Goal: Task Accomplishment & Management: Use online tool/utility

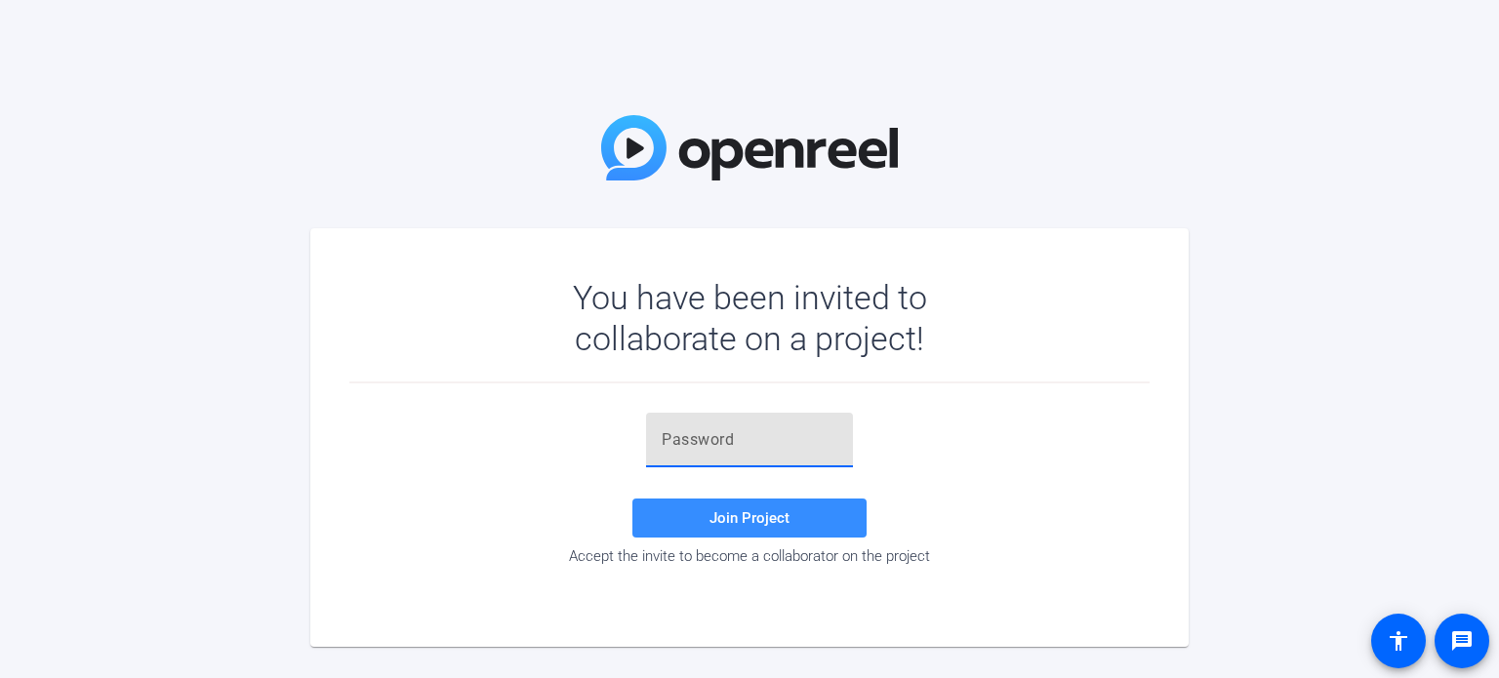
click at [735, 432] on input "text" at bounding box center [750, 439] width 176 height 23
paste input "QJcG_E"
type input "QJcG_E"
click at [693, 513] on span at bounding box center [749, 518] width 234 height 47
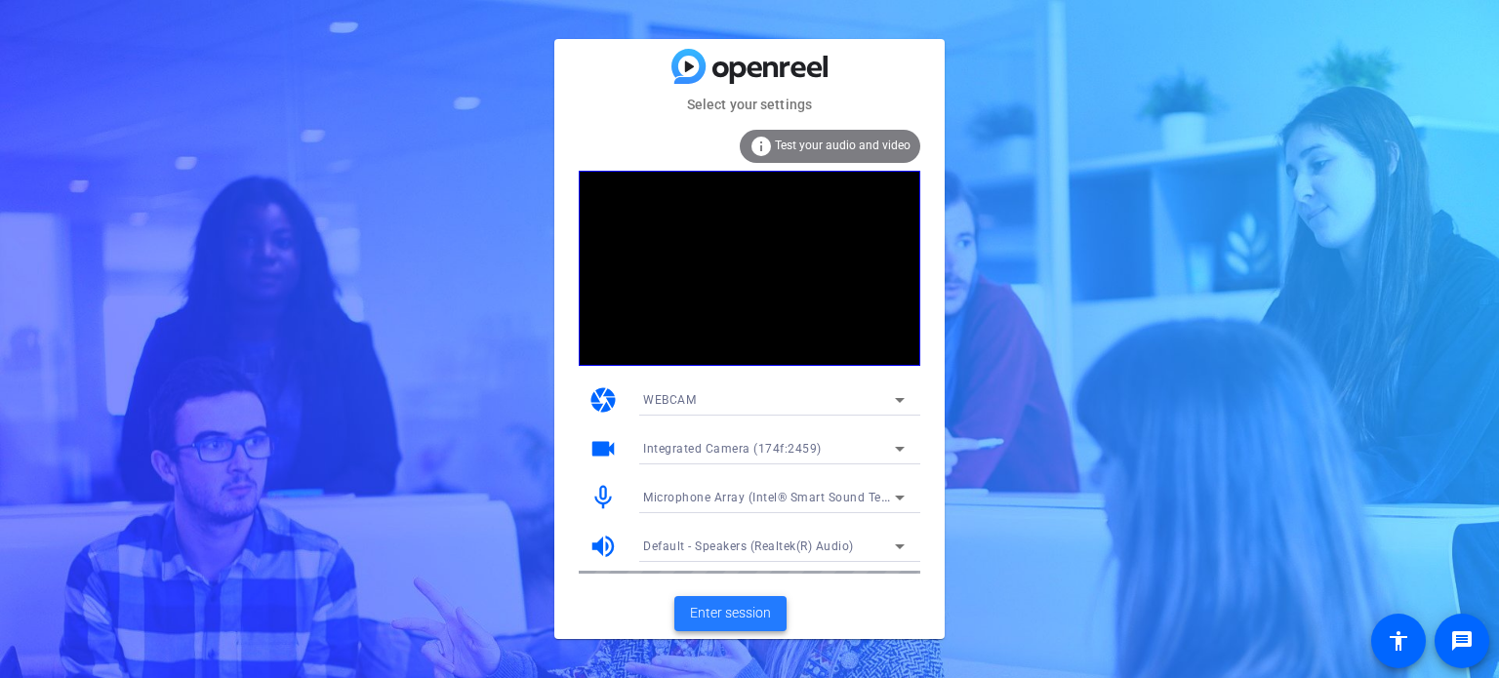
click at [763, 612] on span "Enter session" at bounding box center [730, 613] width 81 height 20
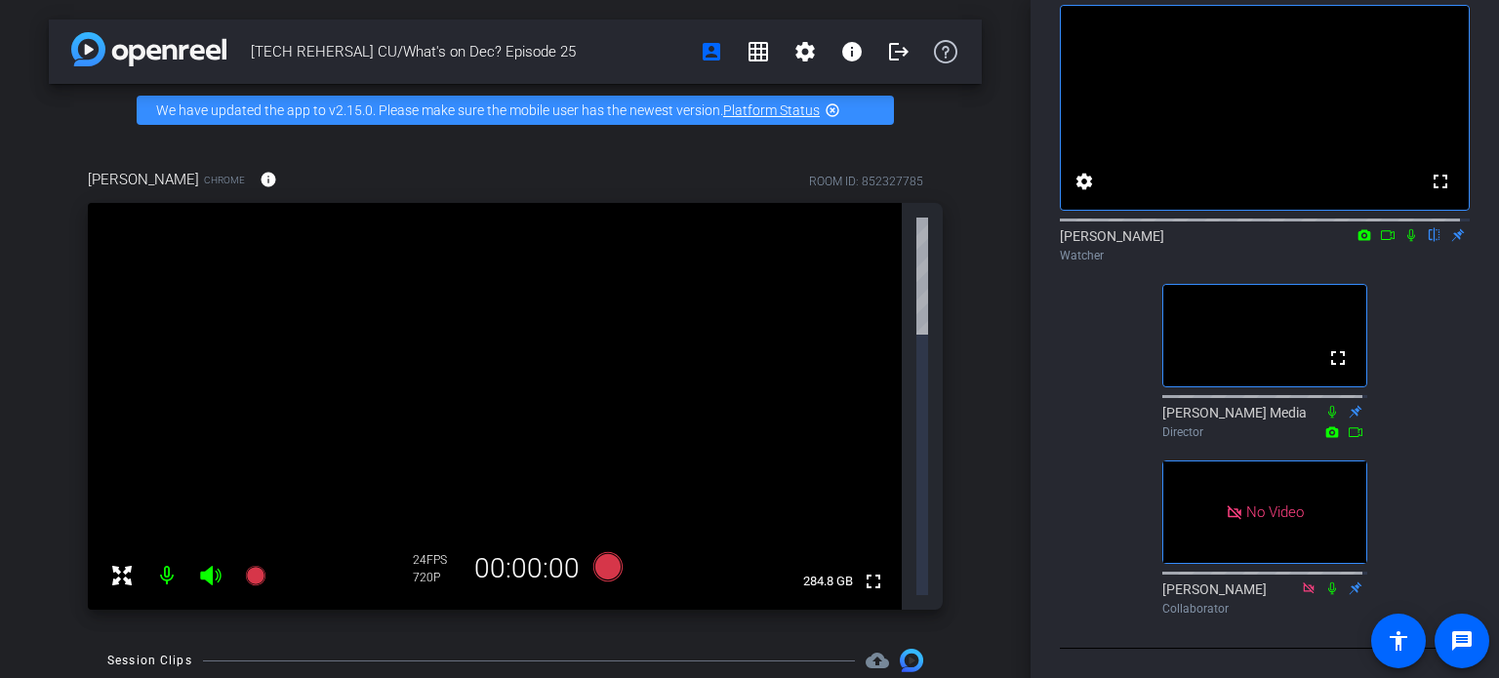
scroll to position [134, 0]
click at [992, 424] on div "[TECH REHERSAL] CU/What's on Dec? Episode 25 account_box grid_on settings info …" at bounding box center [515, 339] width 1031 height 678
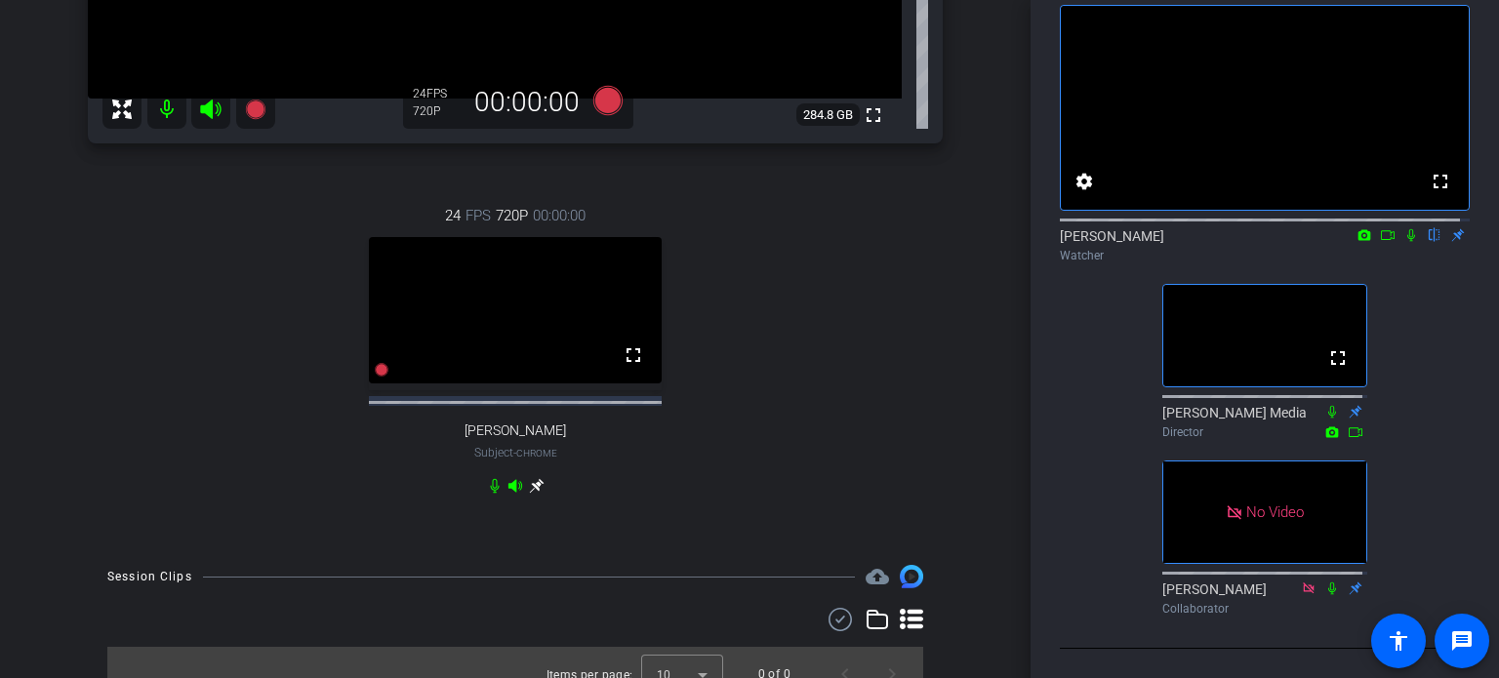
scroll to position [535, 0]
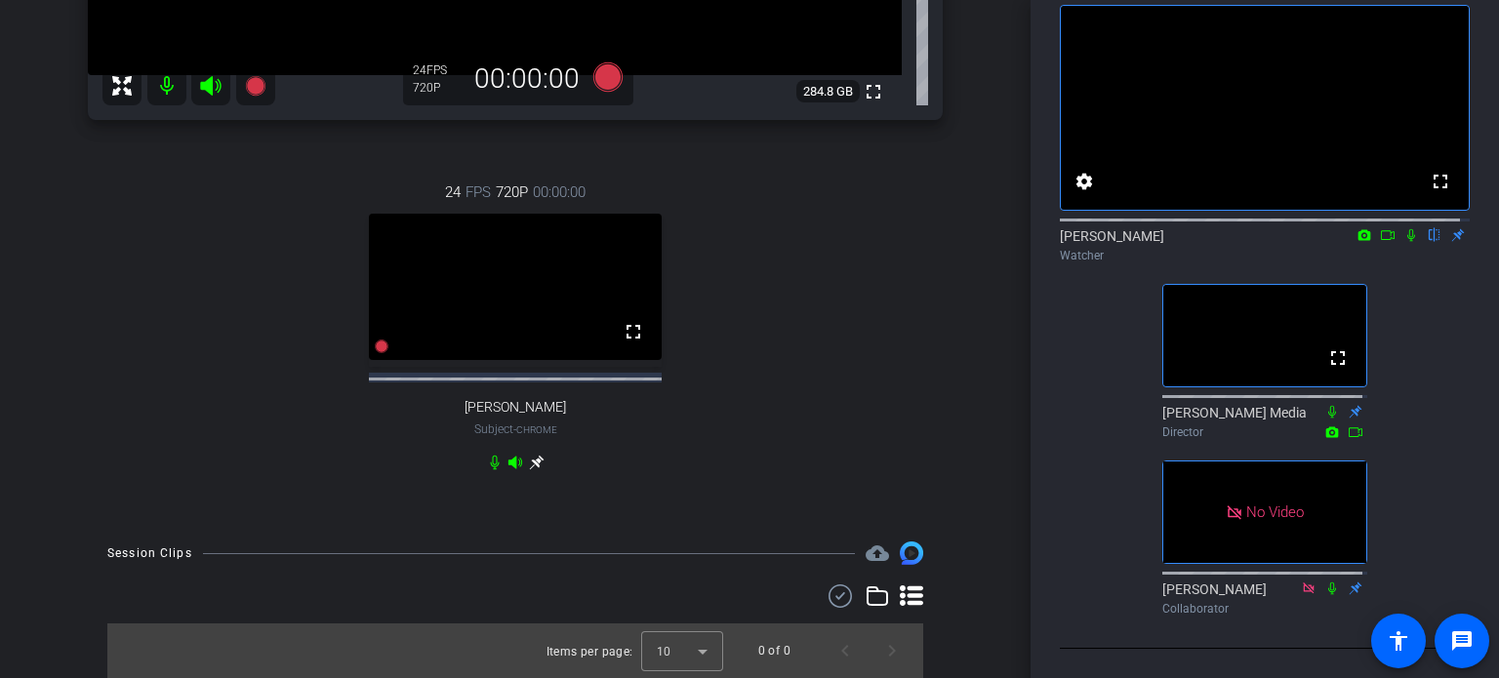
click at [815, 376] on div "24 FPS 720P 00:00:00 fullscreen [PERSON_NAME] Subject - Chrome" at bounding box center [515, 325] width 855 height 353
click at [832, 347] on div "24 FPS 720P 00:00:00 fullscreen [PERSON_NAME] Subject - Chrome" at bounding box center [515, 325] width 855 height 353
click at [97, 313] on div "24 FPS 720P 00:00:00 fullscreen [PERSON_NAME] Subject - Chrome" at bounding box center [515, 325] width 855 height 353
click at [96, 280] on div "24 FPS 720P 00:00:00 fullscreen [PERSON_NAME] Subject - Chrome" at bounding box center [515, 325] width 855 height 353
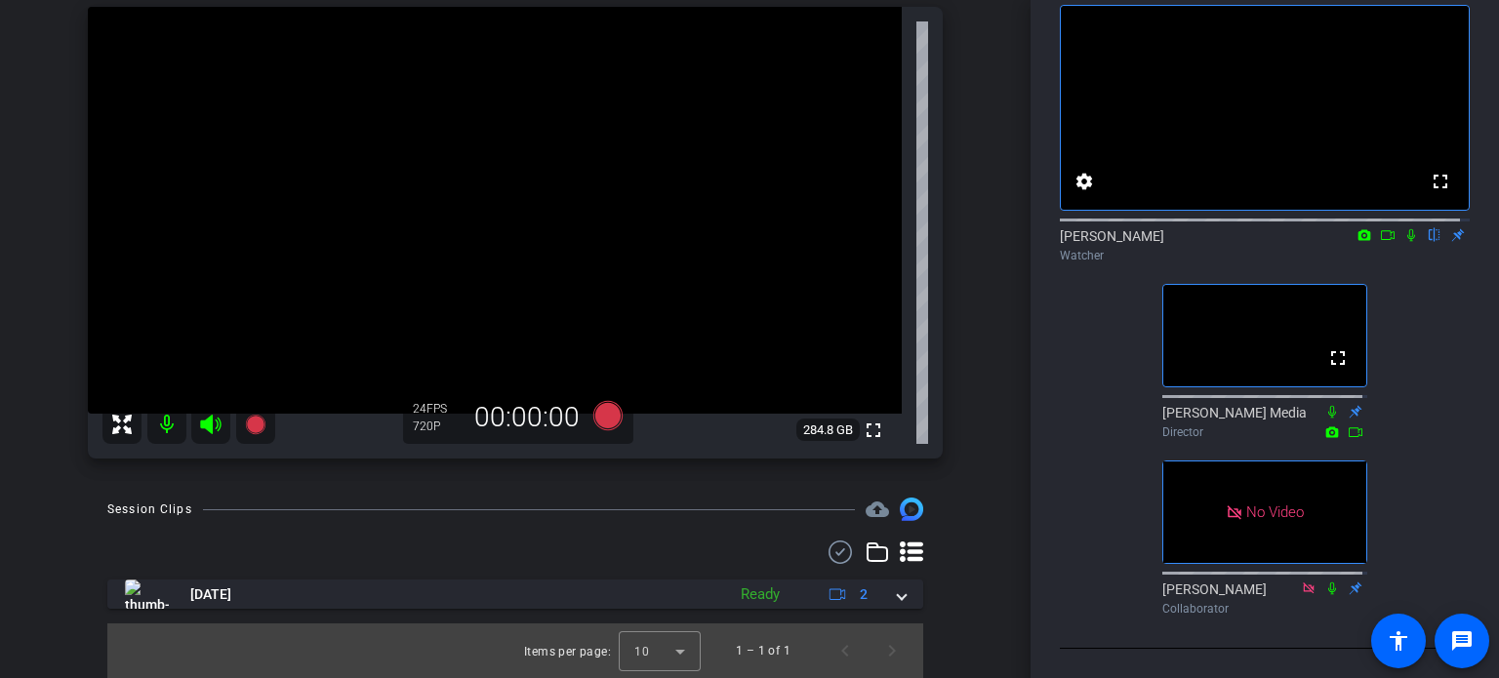
scroll to position [196, 0]
